Goal: Check status: Check status

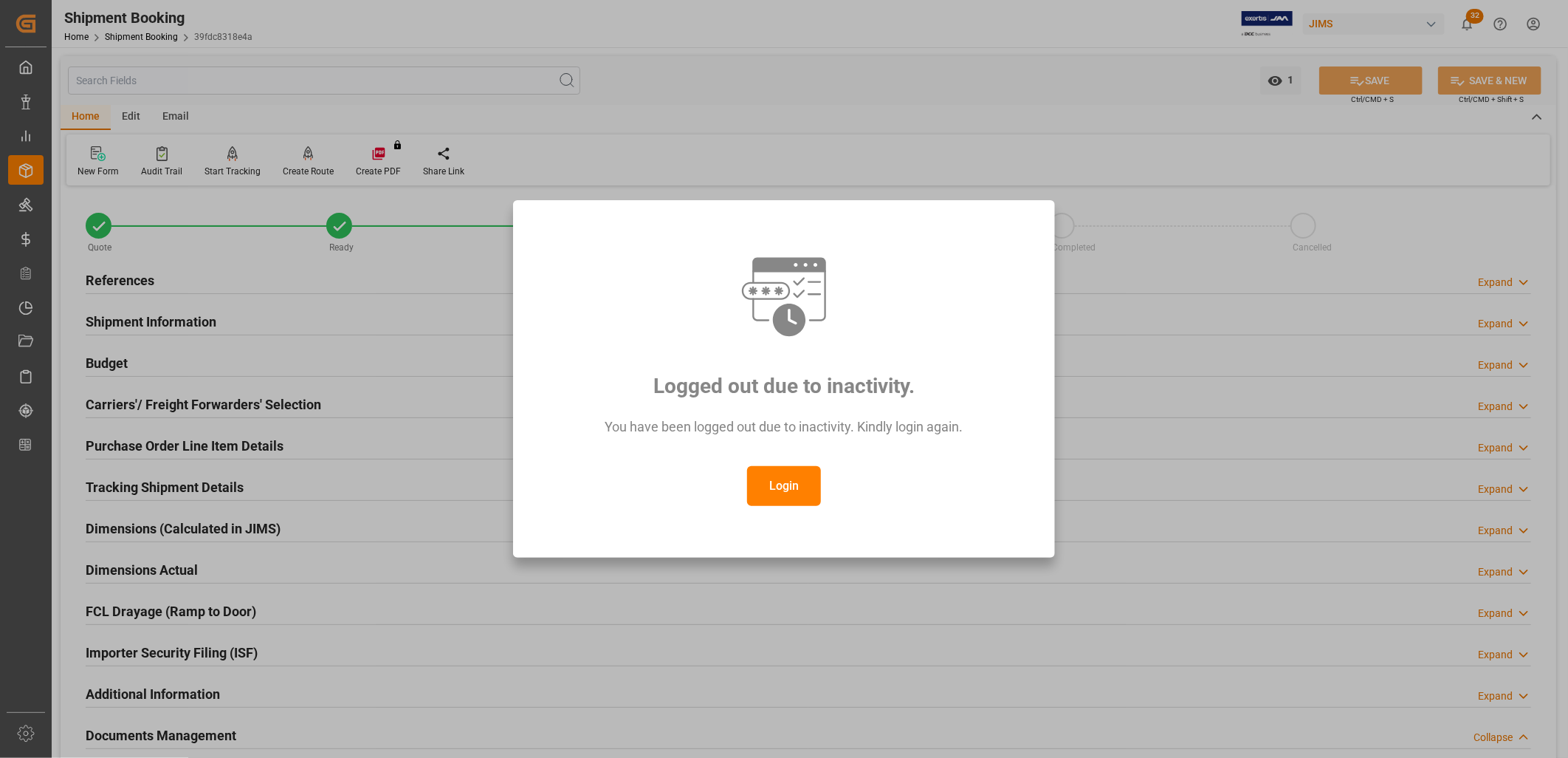
scroll to position [351, 0]
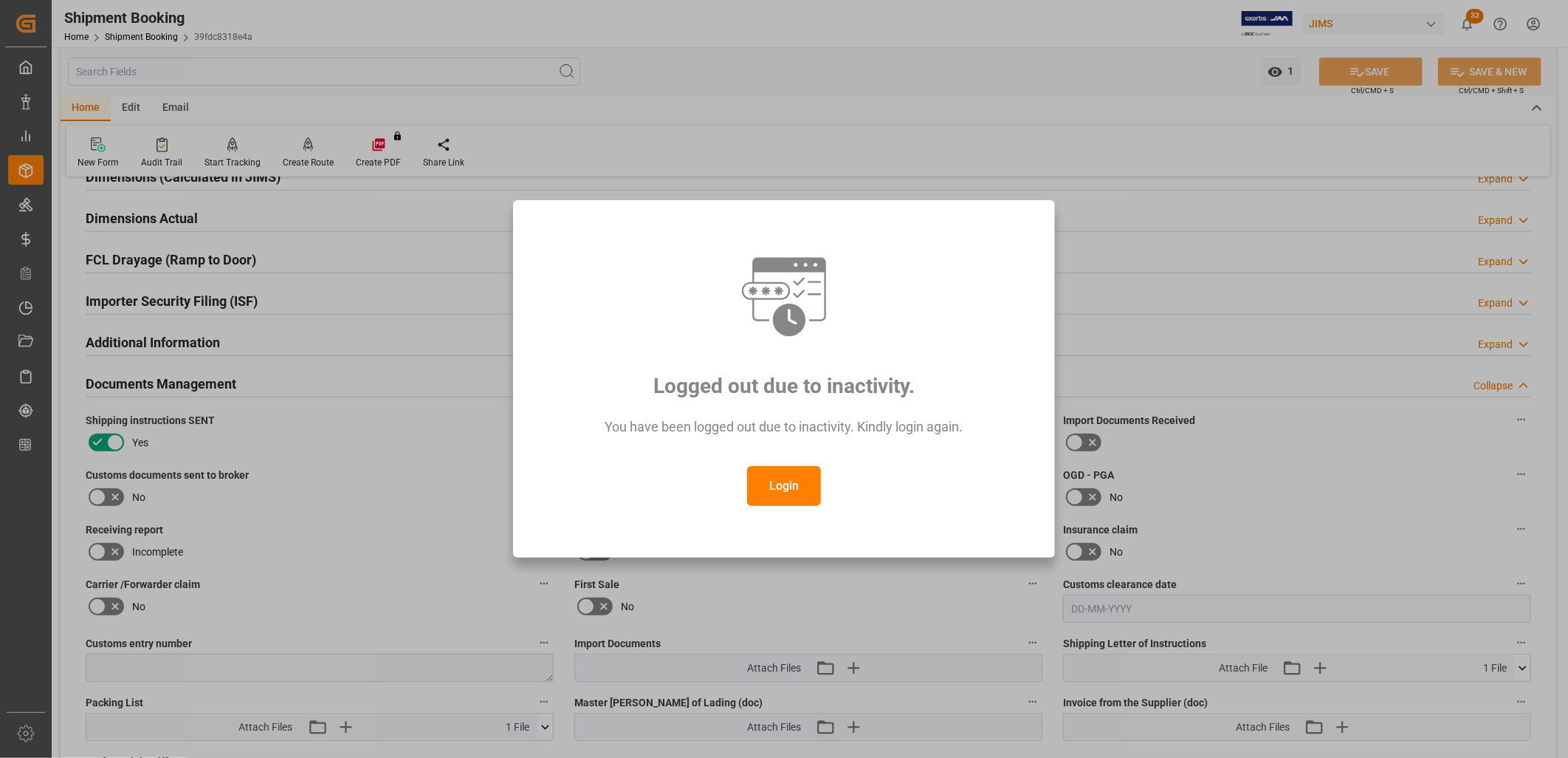
click at [800, 482] on button "Login" at bounding box center [784, 486] width 74 height 40
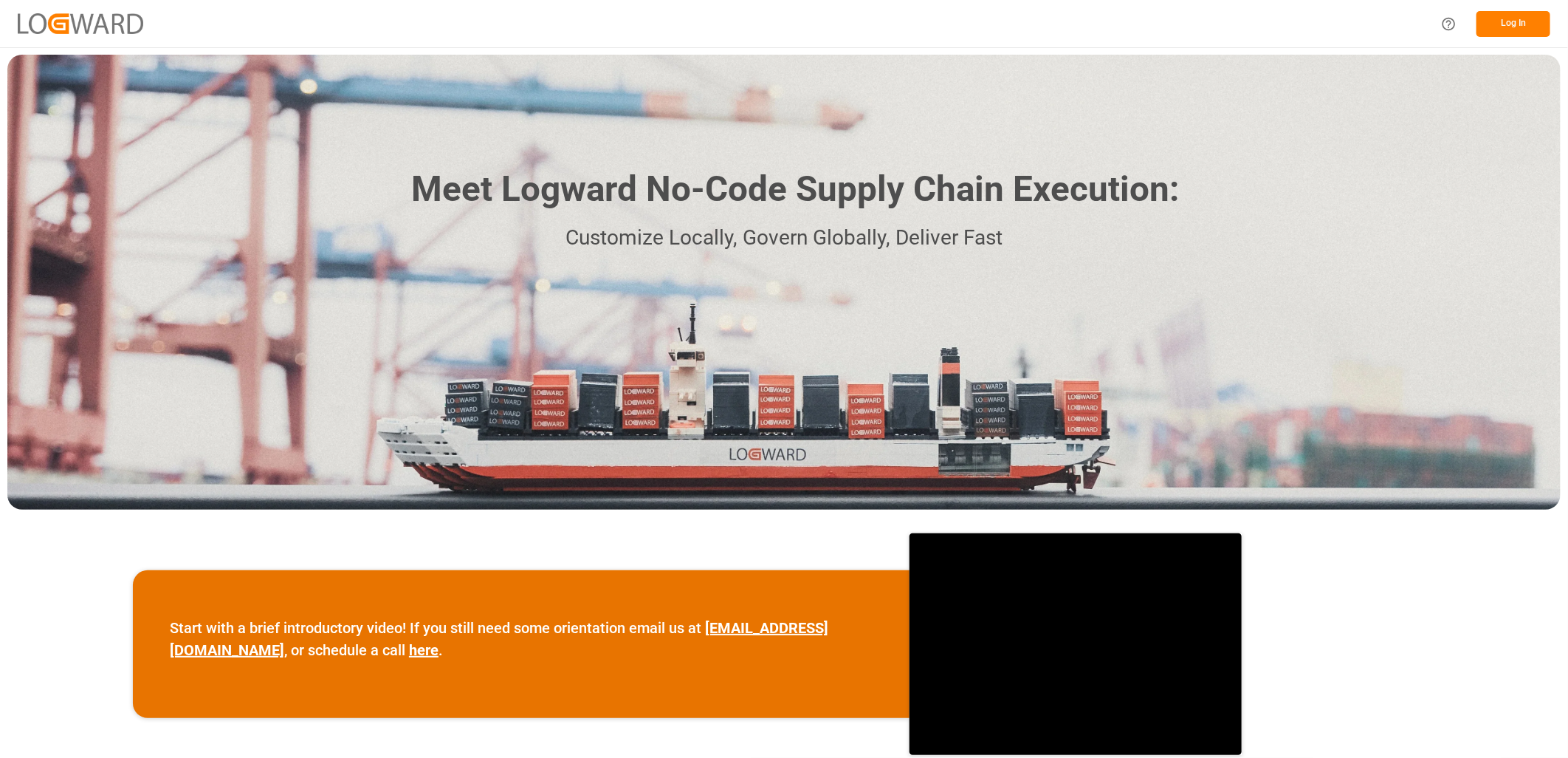
click at [1532, 19] on button "Log In" at bounding box center [1514, 23] width 74 height 26
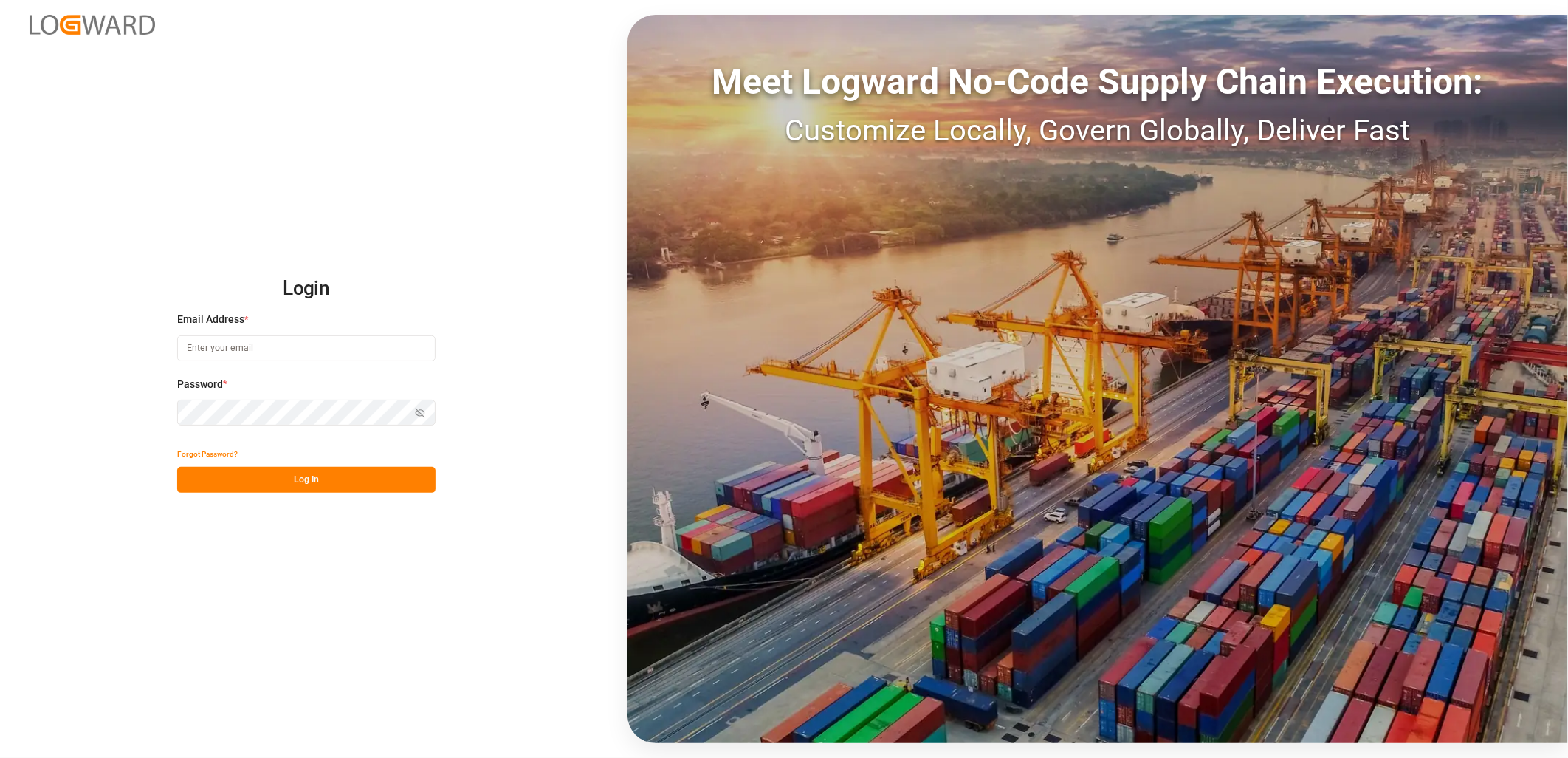
type input "[PERSON_NAME][EMAIL_ADDRESS][PERSON_NAME][DOMAIN_NAME]"
click at [297, 477] on button "Log In" at bounding box center [306, 480] width 259 height 26
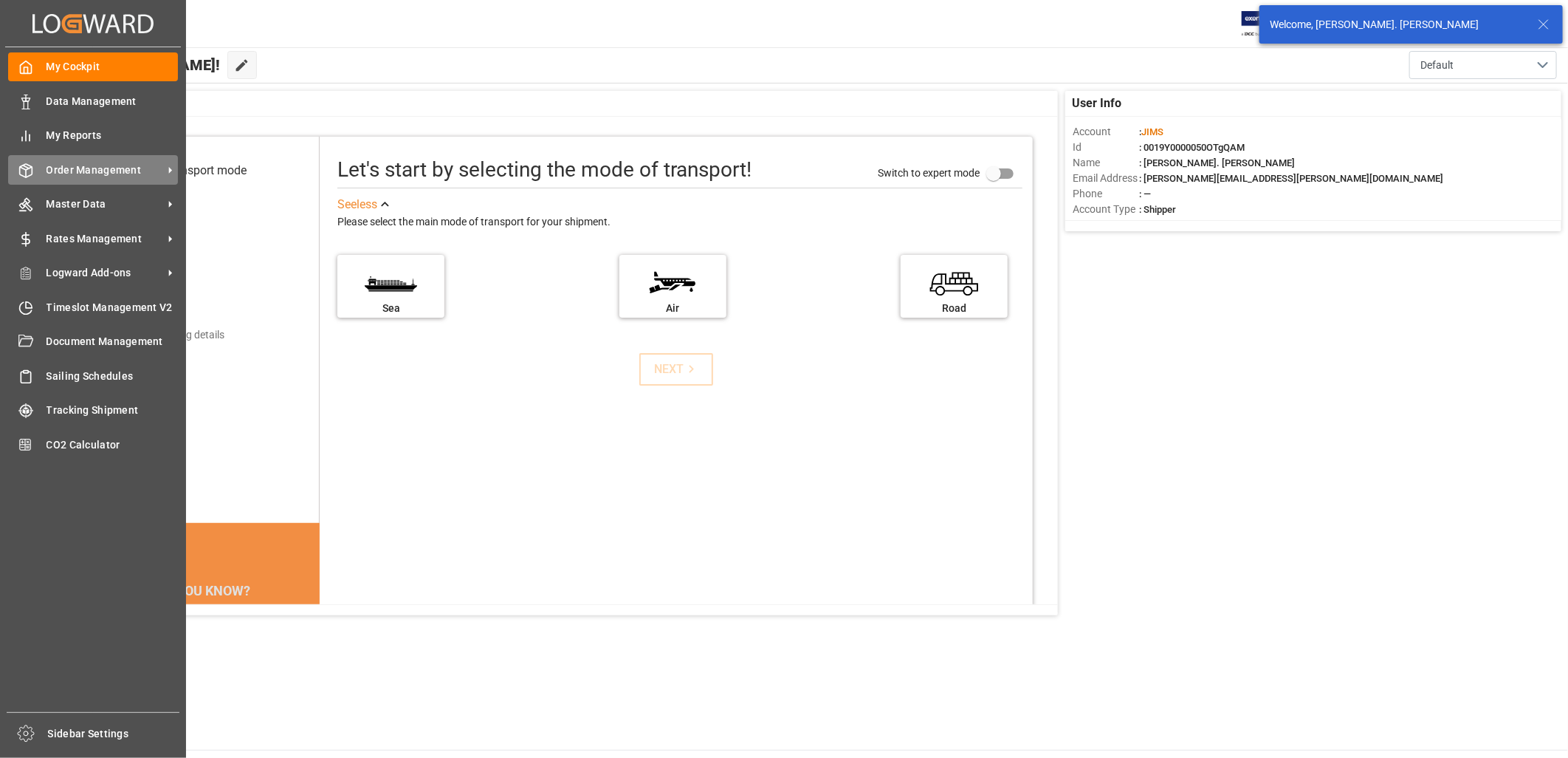
click at [59, 172] on span "Order Management" at bounding box center [105, 170] width 117 height 16
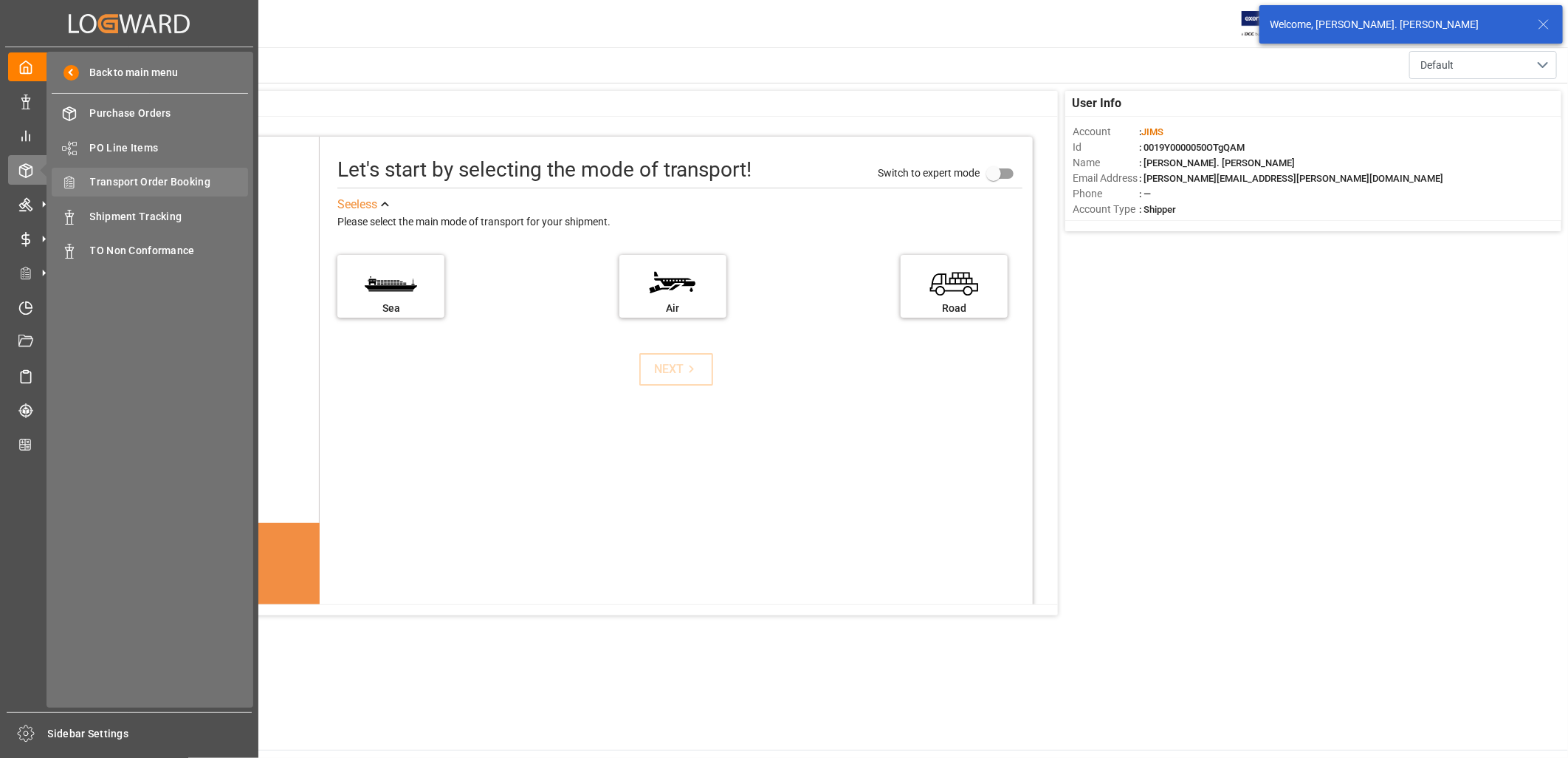
click at [158, 180] on span "Transport Order Booking" at bounding box center [169, 182] width 159 height 16
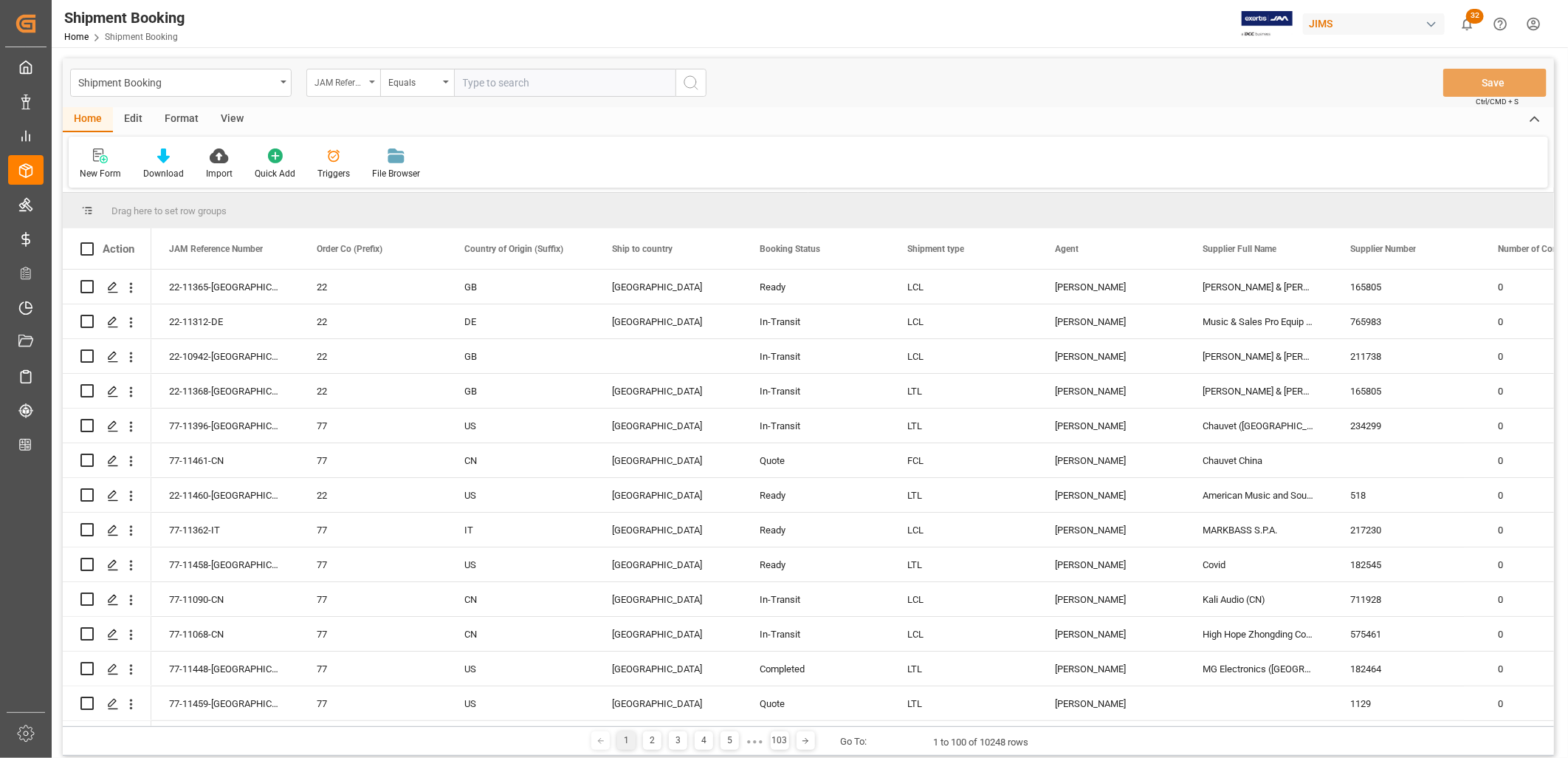
click at [373, 79] on div "JAM Reference Number" at bounding box center [343, 83] width 74 height 28
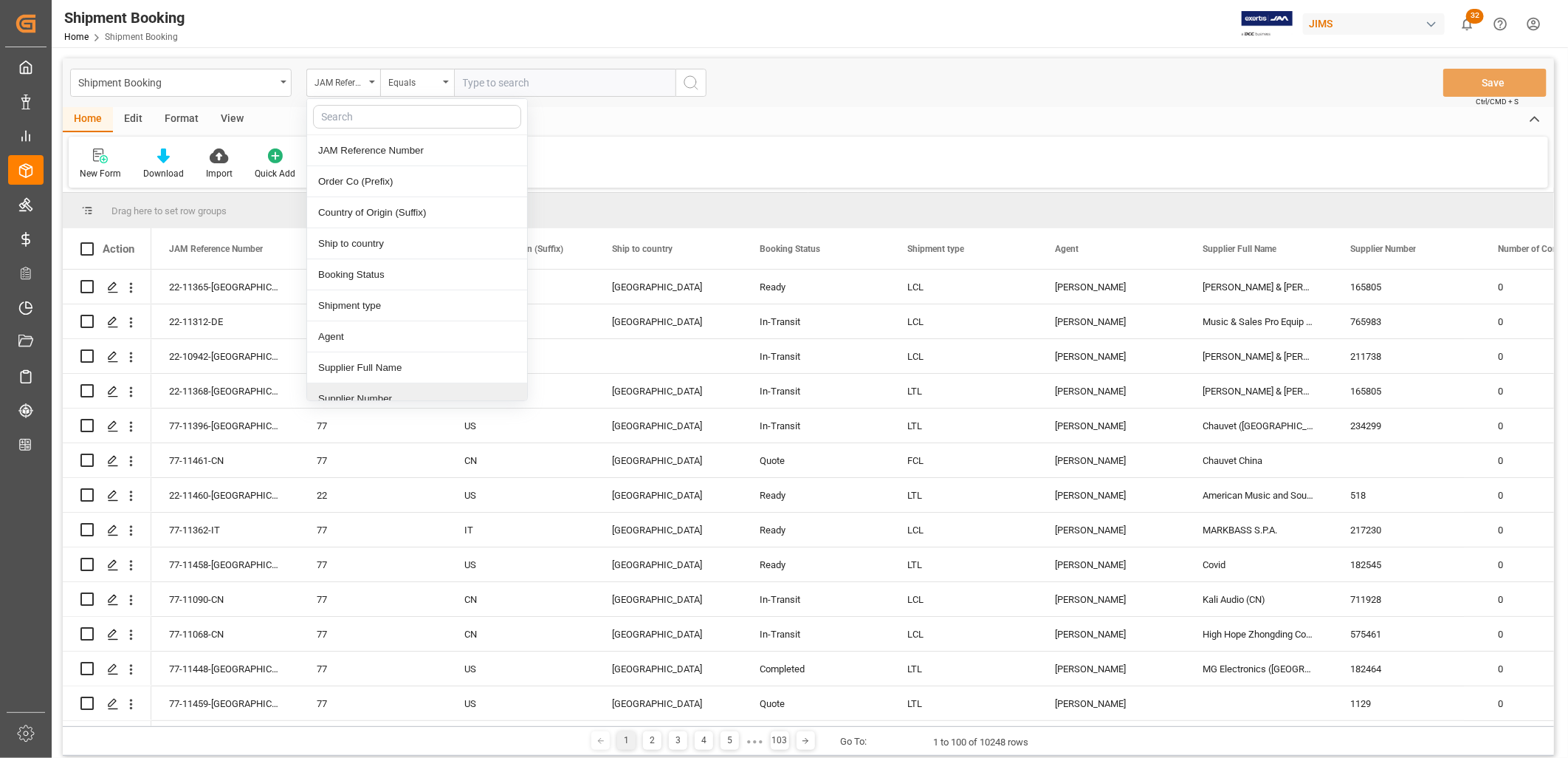
click at [395, 395] on div "Supplier Number" at bounding box center [417, 399] width 220 height 31
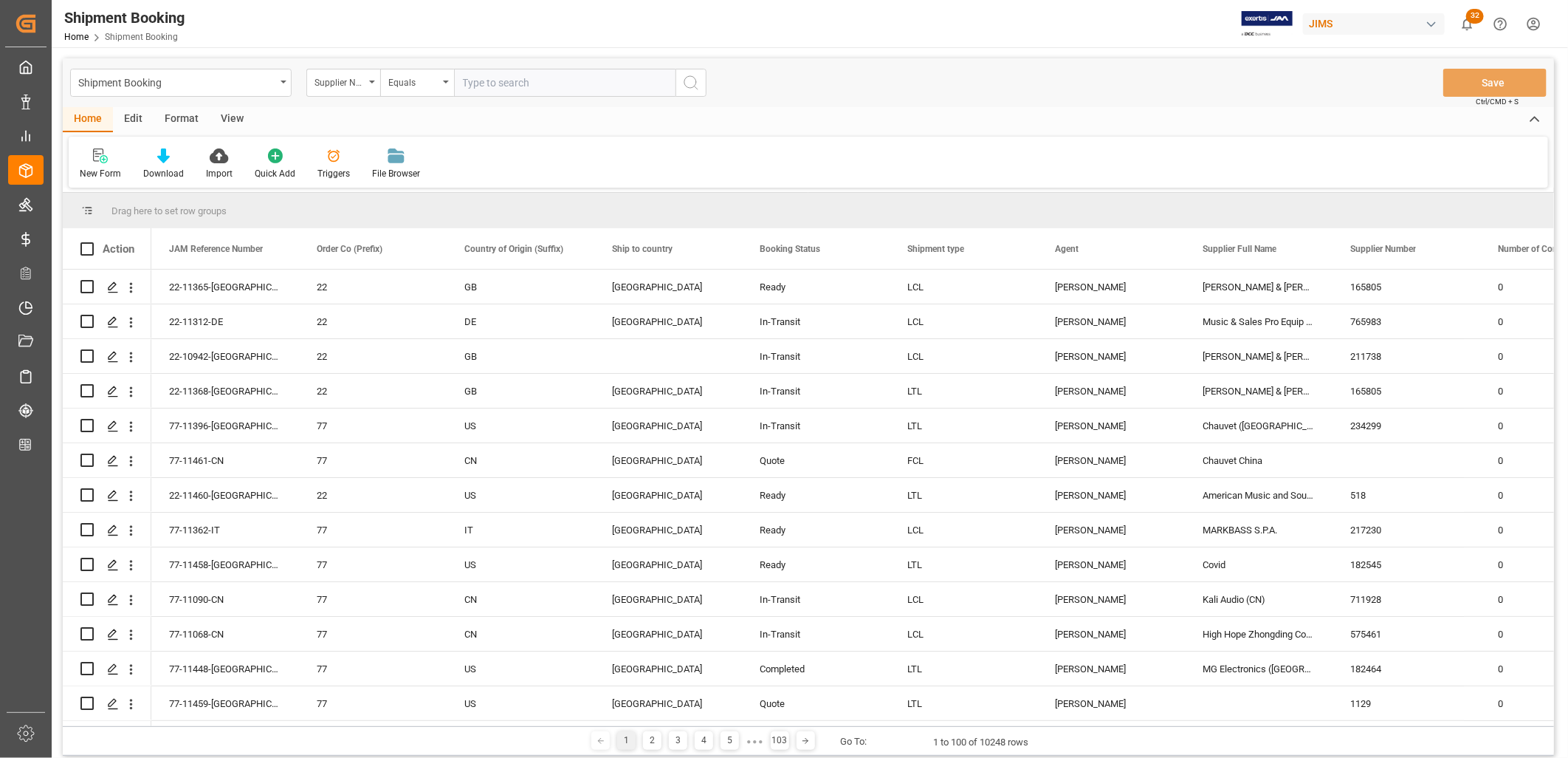
click at [495, 84] on input "text" at bounding box center [565, 83] width 222 height 28
type input "404929"
click at [688, 85] on icon "search button" at bounding box center [691, 83] width 18 height 18
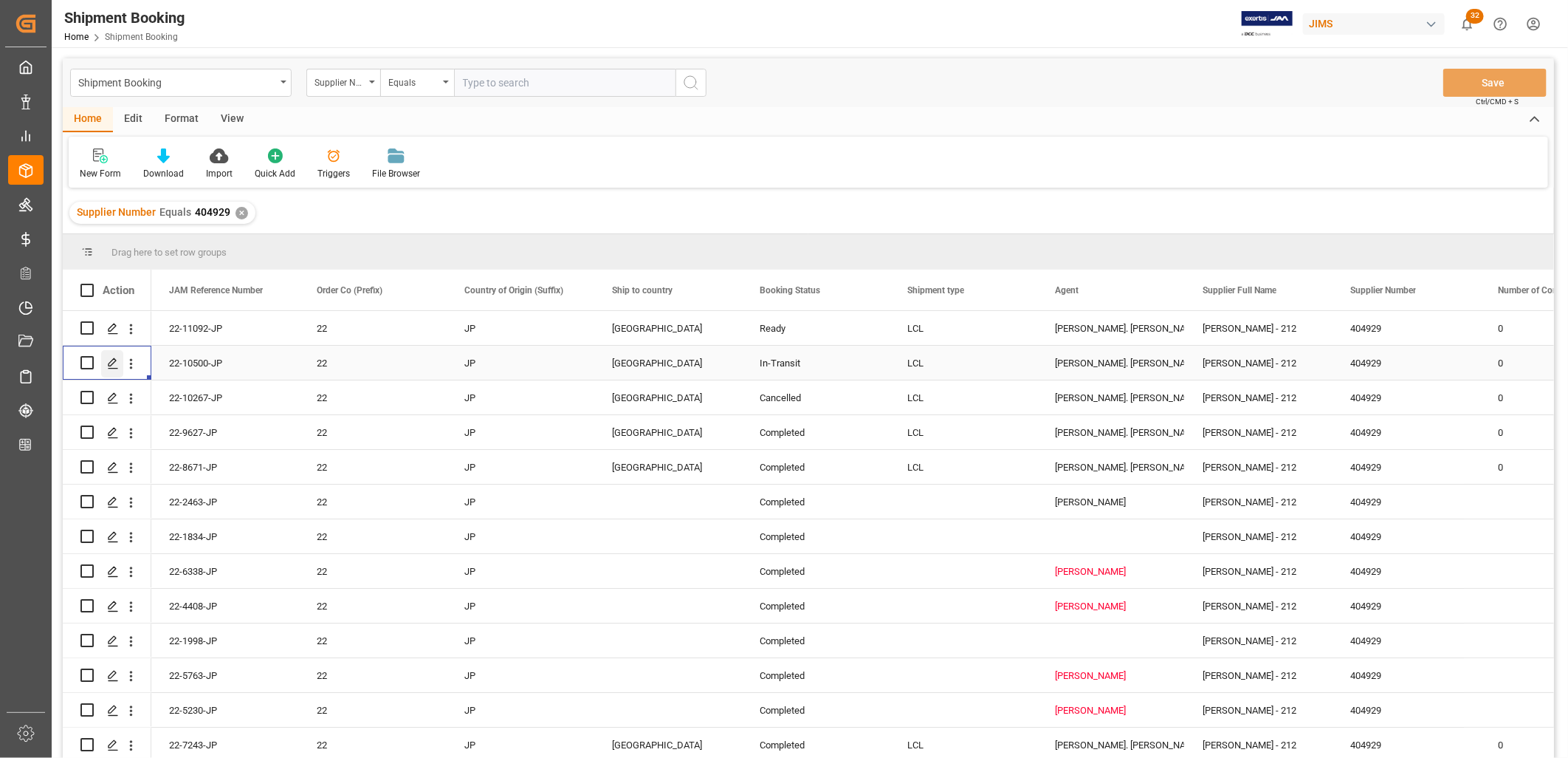
click at [112, 362] on icon "Press SPACE to select this row." at bounding box center [113, 363] width 12 height 12
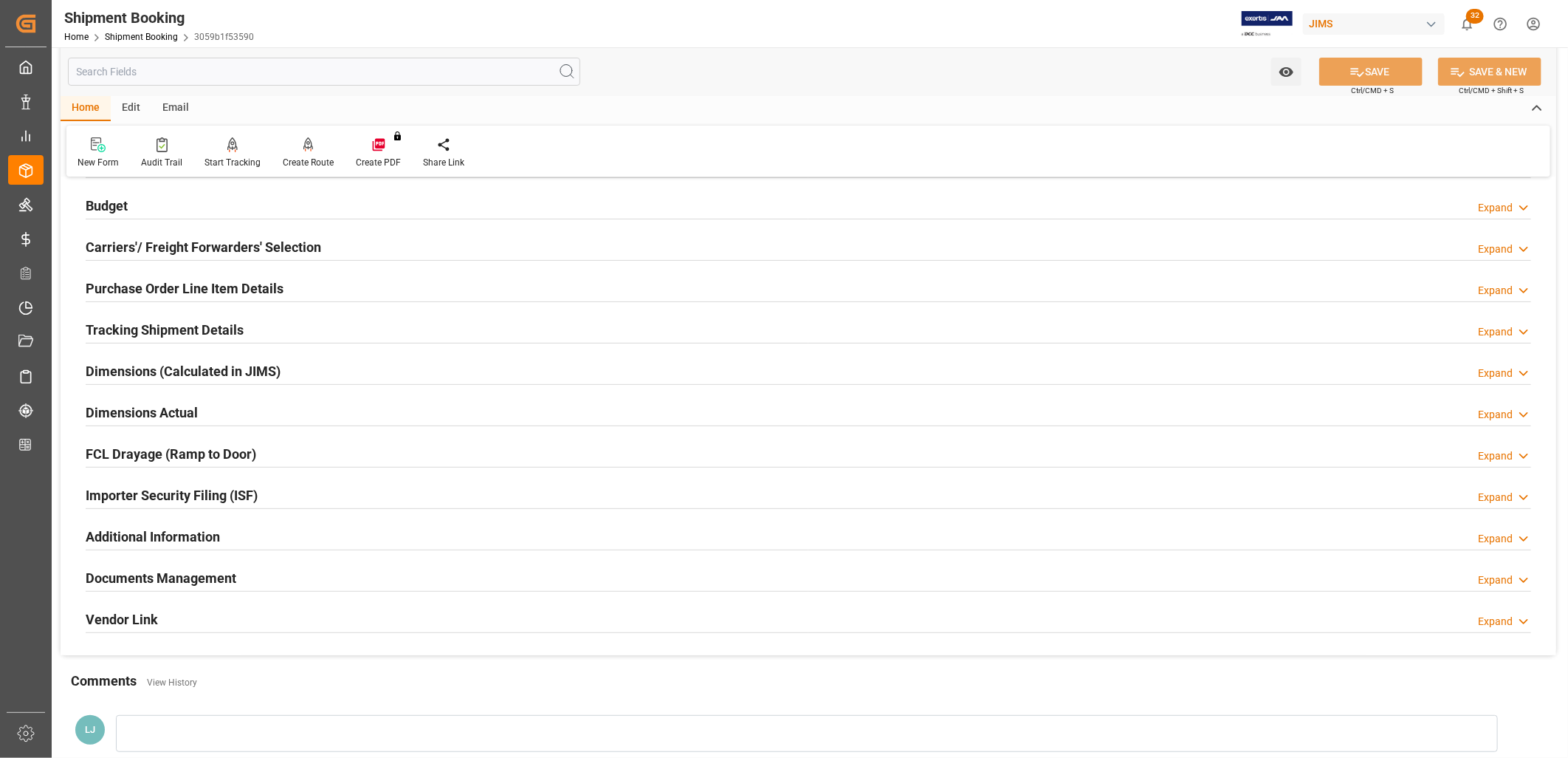
scroll to position [164, 0]
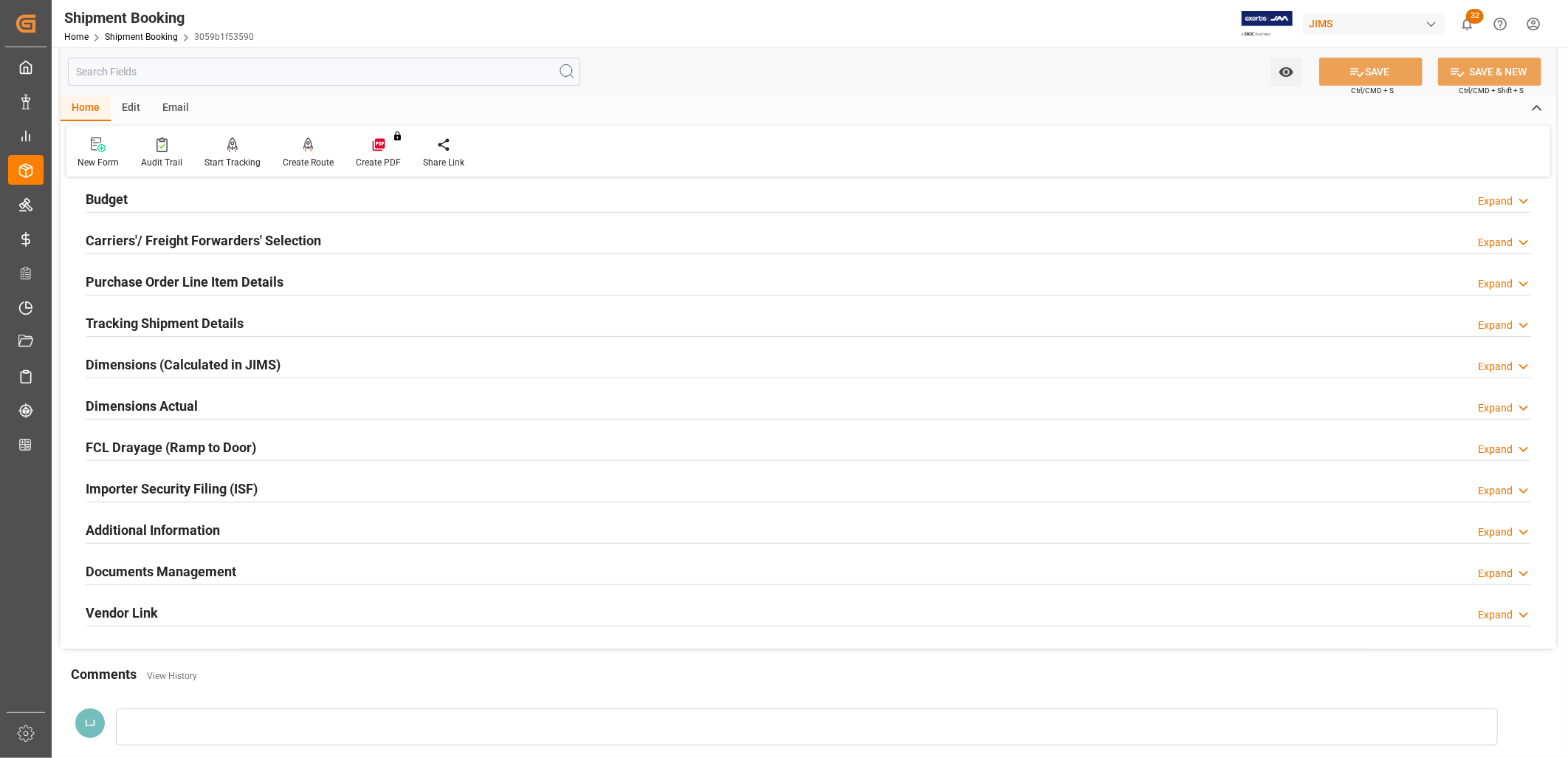
click at [183, 569] on h2 "Documents Management" at bounding box center [160, 571] width 151 height 19
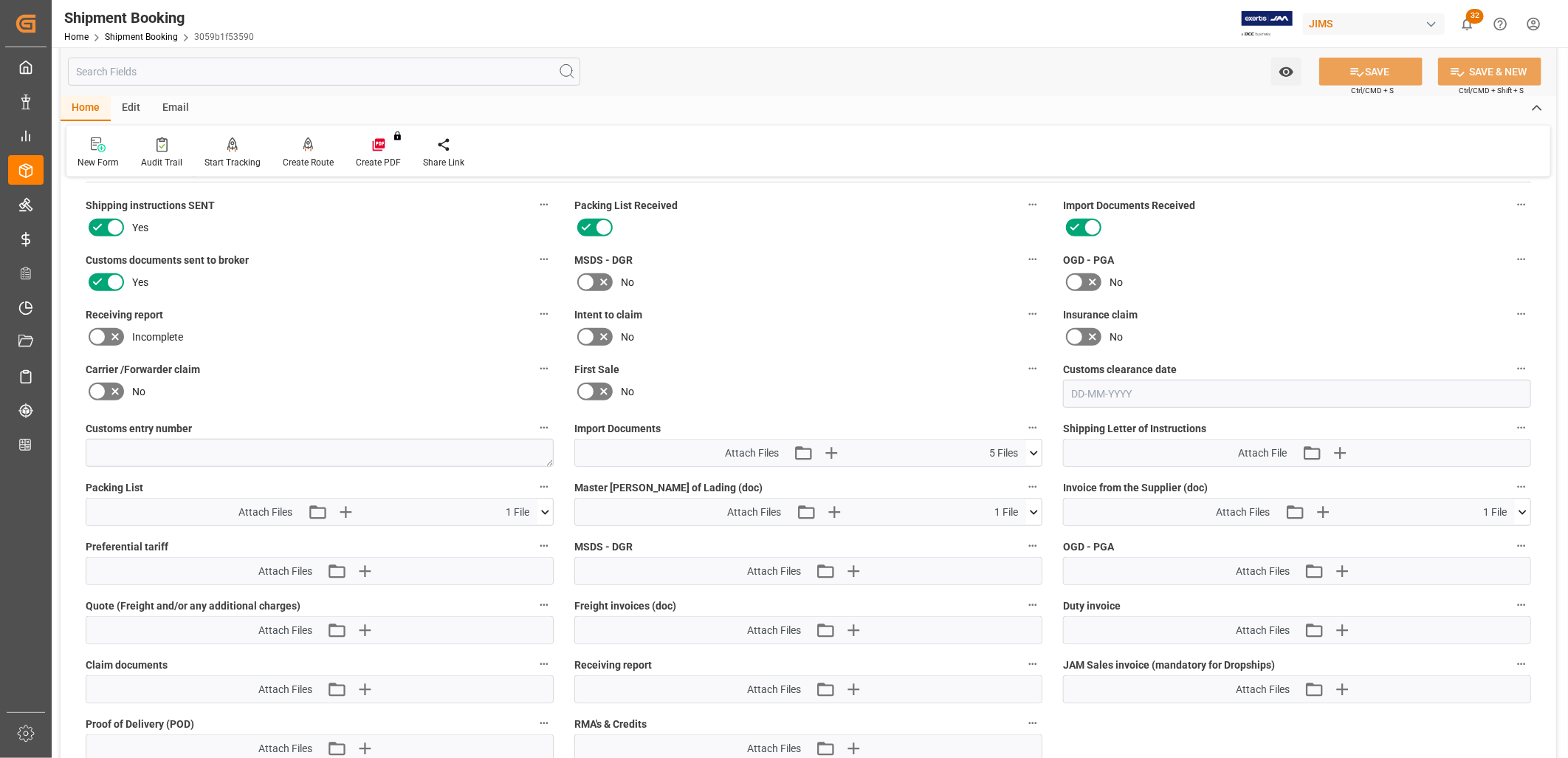
scroll to position [574, 0]
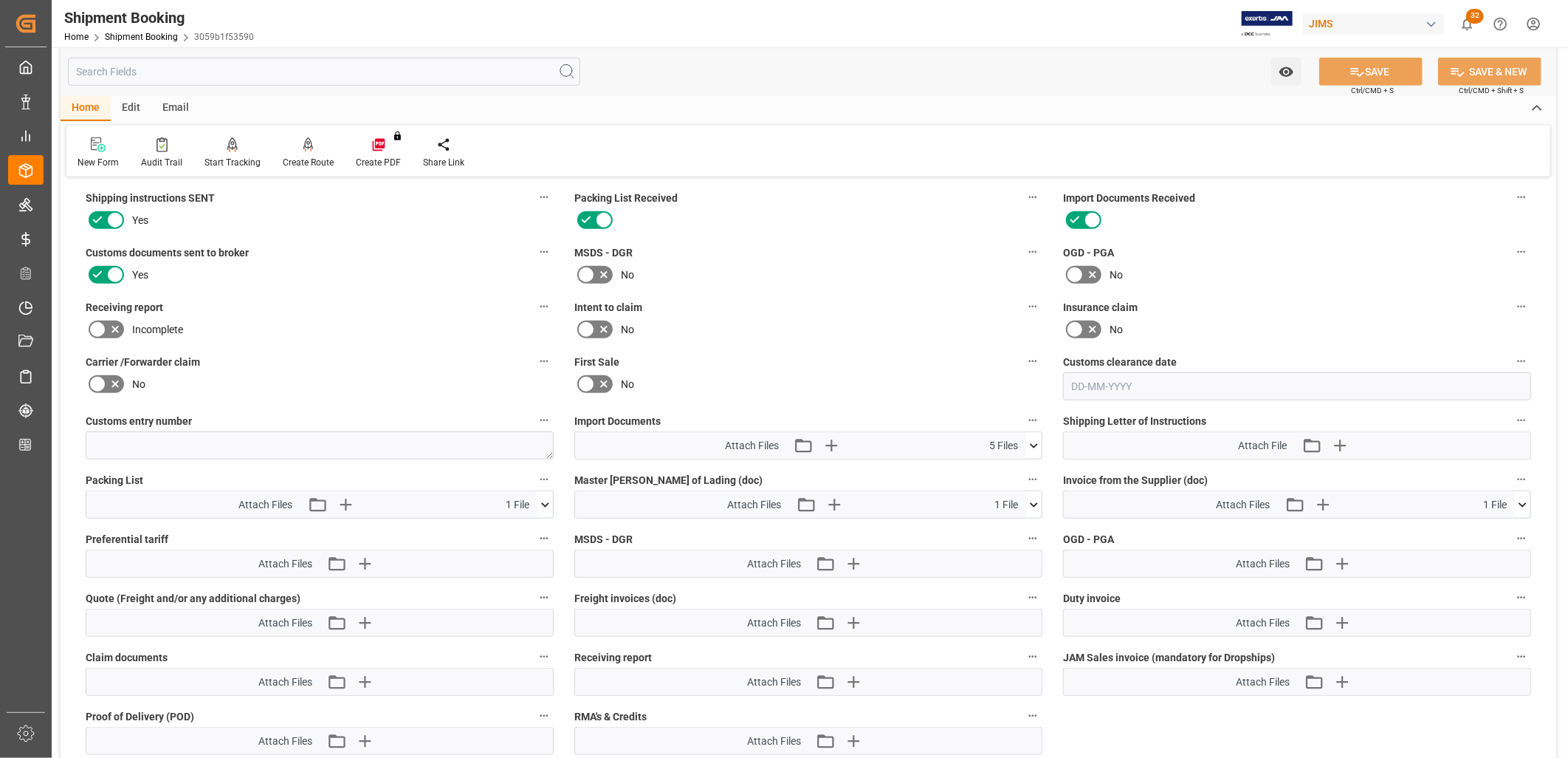
click at [1034, 440] on icon at bounding box center [1034, 446] width 16 height 16
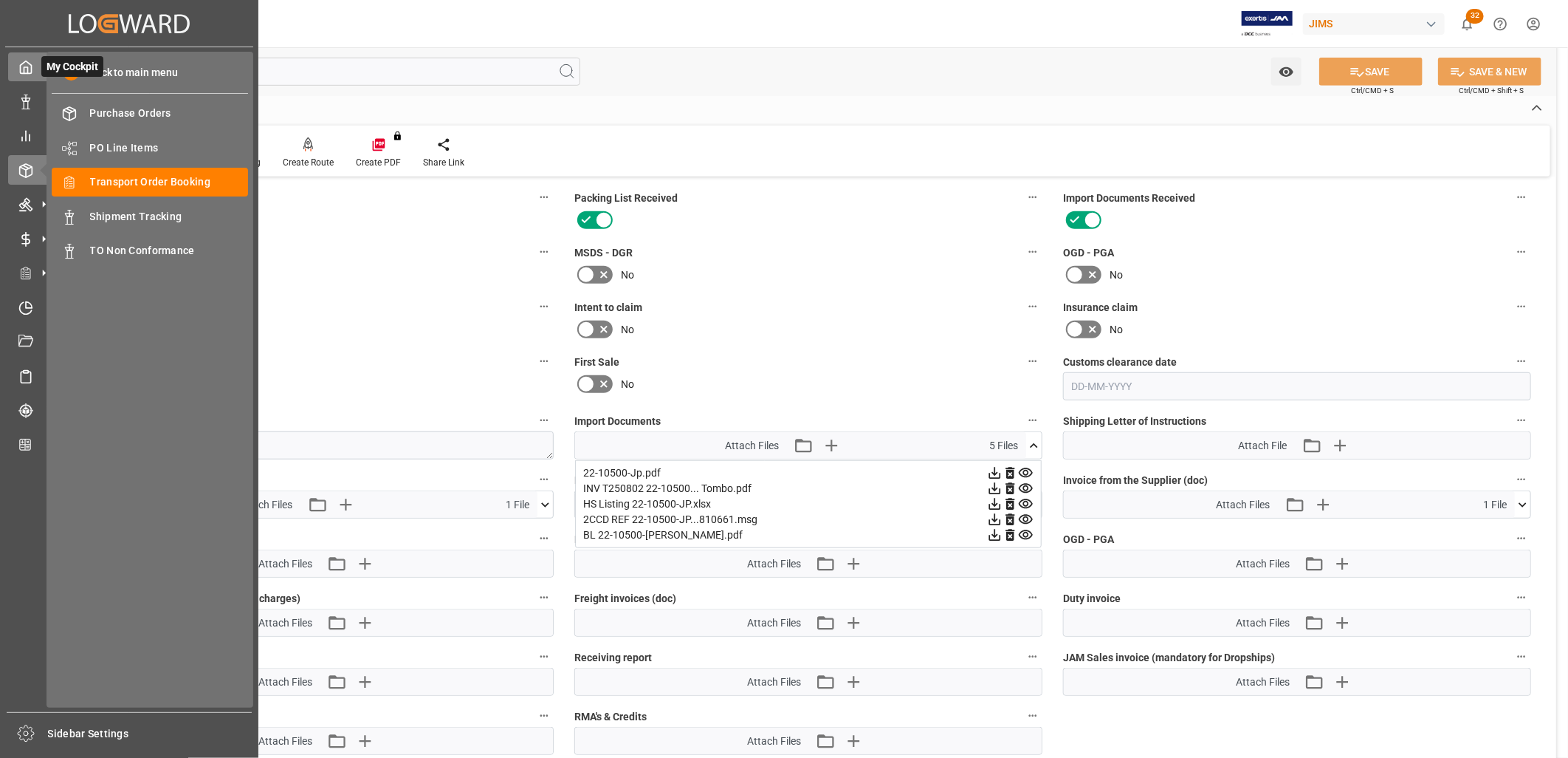
click at [28, 69] on icon at bounding box center [25, 66] width 15 height 15
